Goal: Information Seeking & Learning: Find specific page/section

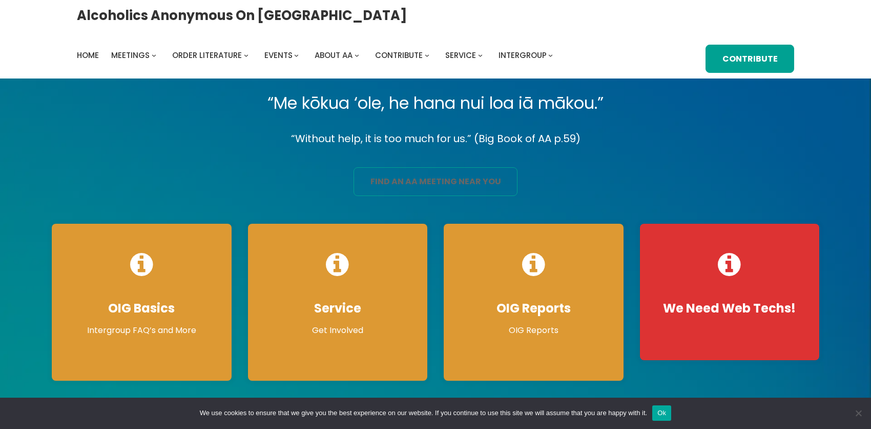
click at [471, 196] on link "find an aa meeting near you" at bounding box center [436, 181] width 164 height 29
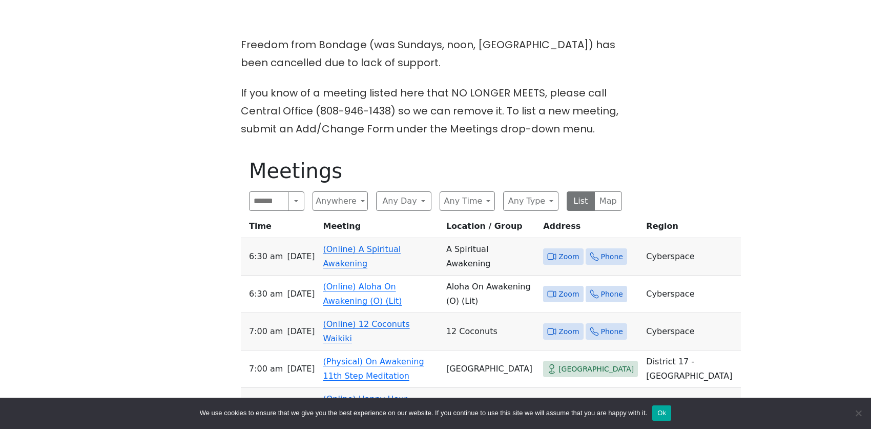
click at [356, 281] on link "(Online) Aloha On Awakening (O) (Lit)" at bounding box center [362, 293] width 79 height 24
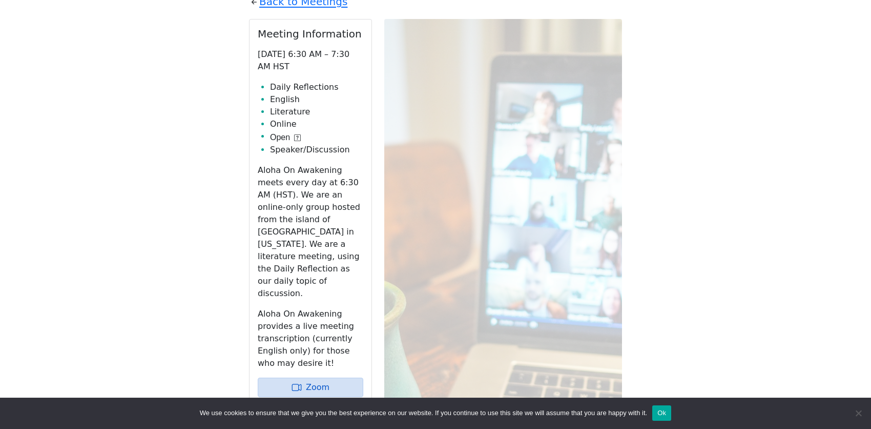
scroll to position [531, 0]
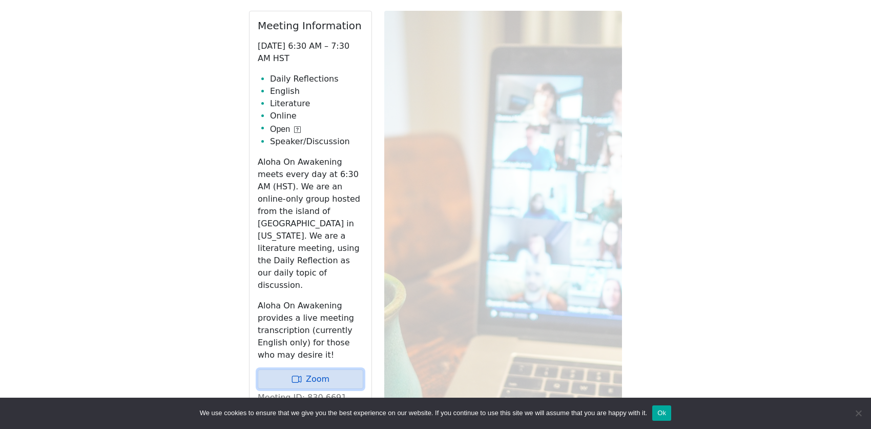
click at [349, 369] on link "Zoom" at bounding box center [311, 378] width 106 height 19
